Goal: Navigation & Orientation: Find specific page/section

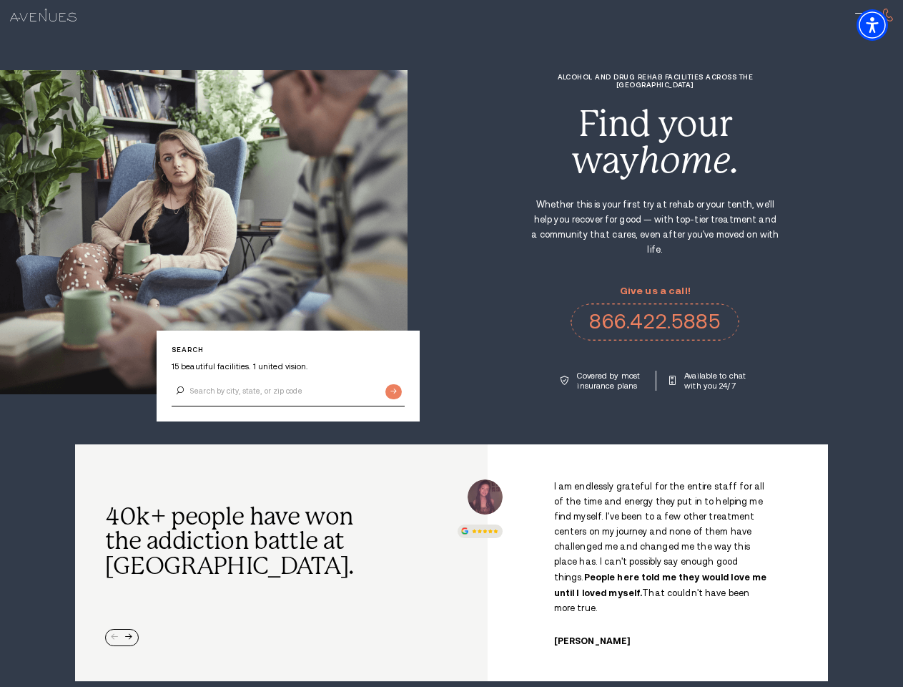
click at [451, 343] on div "Alcohol and Drug Rehab Facilities across the [GEOGRAPHIC_DATA] Find your way ho…" at bounding box center [656, 232] width 496 height 318
click at [885, 25] on img "Accessibility Menu" at bounding box center [872, 24] width 31 height 31
